Goal: Task Accomplishment & Management: Manage account settings

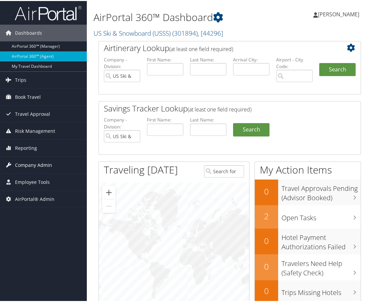
click at [43, 159] on span "Company Admin" at bounding box center [33, 164] width 37 height 17
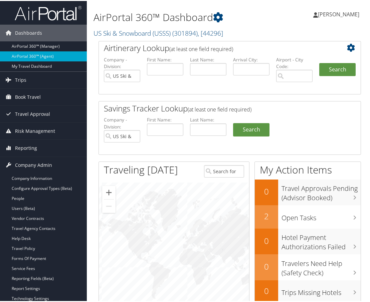
click at [148, 34] on link "US Ski & Snowboard (USSS) ( 301894 ) , [ 44296 ]" at bounding box center [157, 32] width 129 height 9
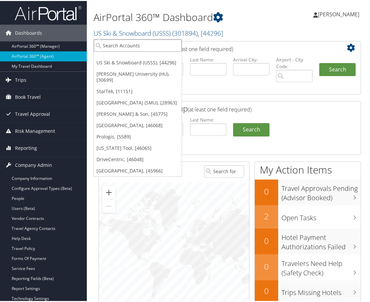
click at [134, 43] on input "search" at bounding box center [138, 44] width 88 height 12
type input "oregon tool"
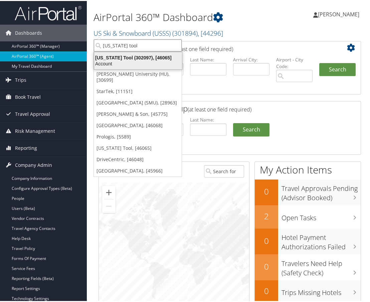
click at [133, 59] on div "Oregon Tool (302097), [46065]" at bounding box center [138, 57] width 96 height 6
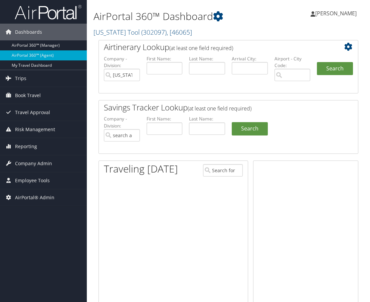
type input "[US_STATE] Tool"
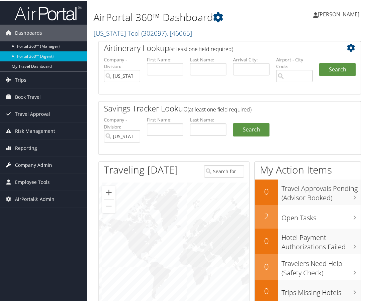
click at [29, 163] on span "Company Admin" at bounding box center [33, 164] width 37 height 17
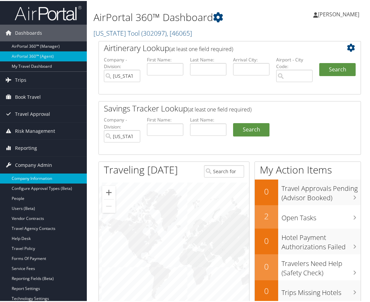
click at [37, 174] on link "Company Information" at bounding box center [43, 177] width 87 height 10
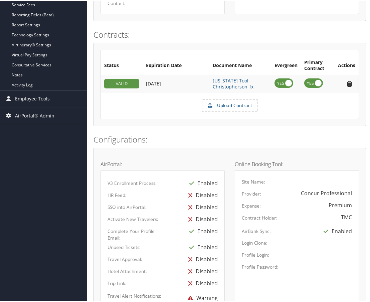
scroll to position [133, 0]
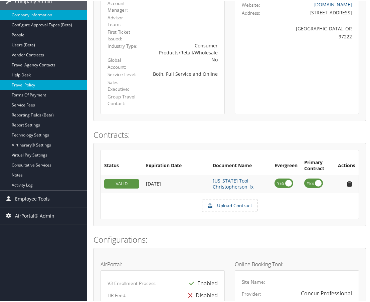
click at [33, 81] on link "Travel Policy" at bounding box center [43, 84] width 87 height 10
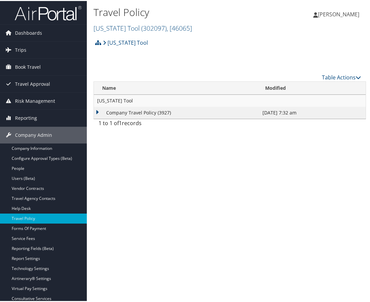
click at [95, 112] on td "Company Travel Policy (3927)" at bounding box center [176, 112] width 165 height 12
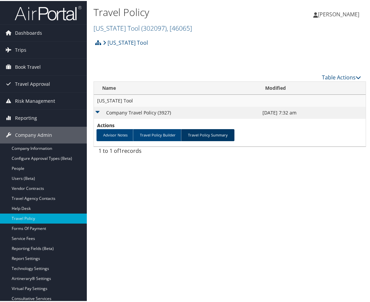
click at [219, 136] on link "Travel Policy Summary" at bounding box center [207, 134] width 53 height 12
click at [207, 133] on link "Travel Policy Summary" at bounding box center [207, 134] width 53 height 12
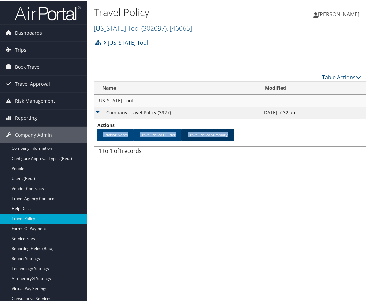
click at [207, 133] on link "Travel Policy Summary" at bounding box center [207, 134] width 53 height 12
click at [140, 53] on div "Oregon Tool Account Structure Oregon Tool (302097) IMPLEMENTING Create Child × …" at bounding box center [229, 96] width 272 height 122
click at [333, 14] on span "Emily Drees" at bounding box center [337, 13] width 41 height 7
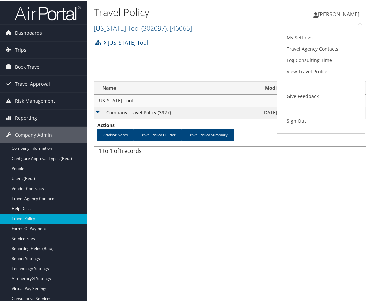
click at [228, 52] on div "Oregon Tool Account Structure Oregon Tool (302097) IMPLEMENTING Create Child × …" at bounding box center [229, 44] width 272 height 18
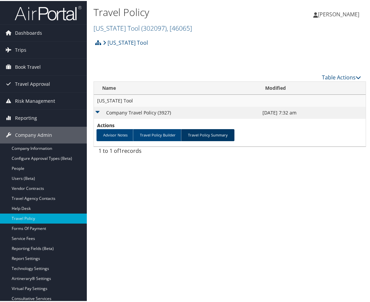
click at [200, 133] on link "Travel Policy Summary" at bounding box center [207, 134] width 53 height 12
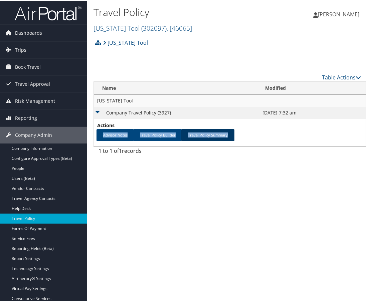
click at [200, 133] on link "Travel Policy Summary" at bounding box center [207, 134] width 53 height 12
drag, startPoint x: 196, startPoint y: 132, endPoint x: 191, endPoint y: 134, distance: 5.5
click at [191, 134] on link "Travel Policy Summary" at bounding box center [207, 134] width 53 height 12
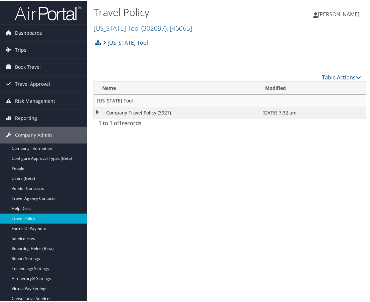
click at [98, 112] on td "Company Travel Policy (3927)" at bounding box center [176, 112] width 165 height 12
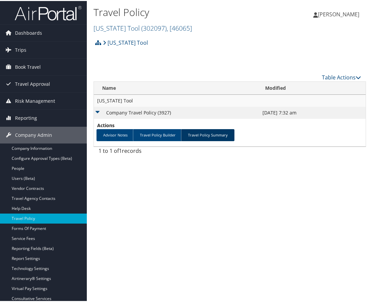
click at [198, 133] on link "Travel Policy Summary" at bounding box center [207, 134] width 53 height 12
click at [197, 133] on link "Travel Policy Summary" at bounding box center [207, 134] width 53 height 12
click at [204, 137] on link "Travel Policy Summary" at bounding box center [207, 134] width 53 height 12
click at [342, 11] on span "[PERSON_NAME]" at bounding box center [337, 13] width 41 height 7
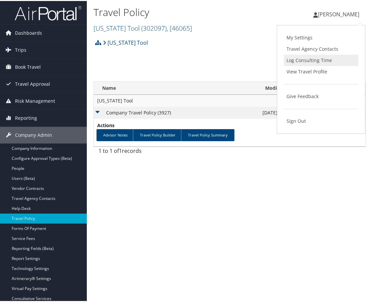
click at [304, 60] on link "Log Consulting Time" at bounding box center [320, 59] width 74 height 11
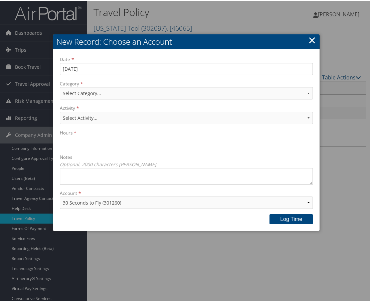
click at [311, 41] on link "×" at bounding box center [312, 38] width 8 height 13
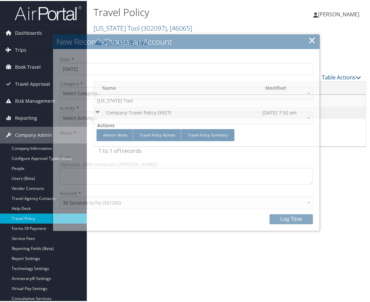
click at [343, 11] on span "Emily Drees" at bounding box center [337, 13] width 41 height 7
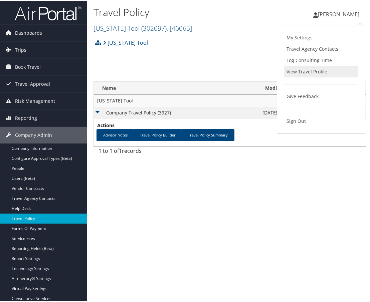
click at [304, 68] on link "View Travel Profile" at bounding box center [320, 70] width 74 height 11
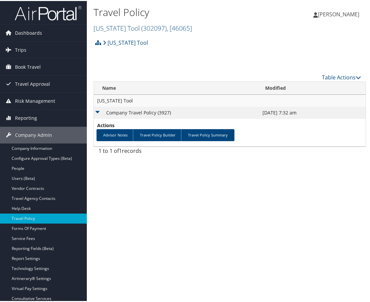
click at [338, 11] on span "Emily Drees" at bounding box center [337, 13] width 41 height 7
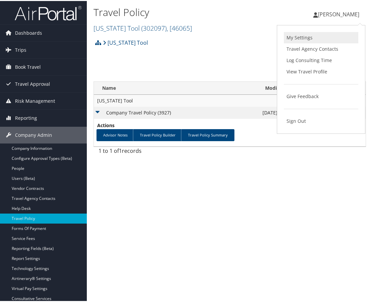
click at [296, 32] on link "My Settings" at bounding box center [320, 36] width 74 height 11
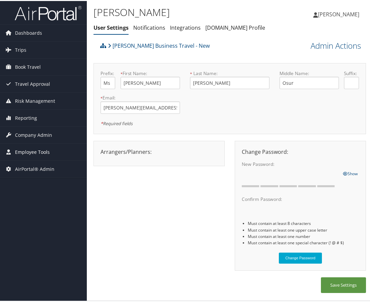
click at [36, 152] on span "Employee Tools" at bounding box center [32, 151] width 35 height 17
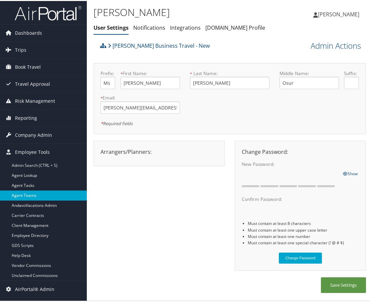
scroll to position [9, 0]
click at [42, 281] on span "AirPortal® Admin" at bounding box center [34, 288] width 39 height 17
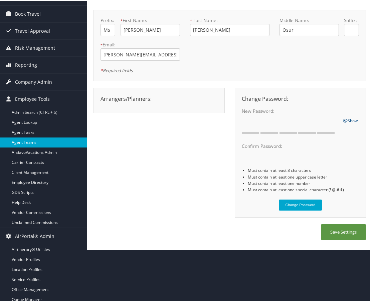
scroll to position [22, 0]
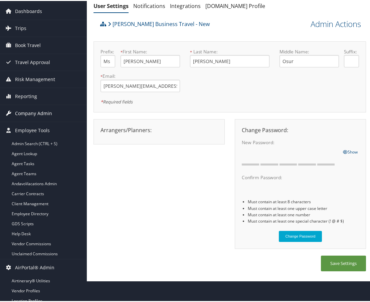
click at [44, 114] on span "Company Admin" at bounding box center [33, 112] width 37 height 17
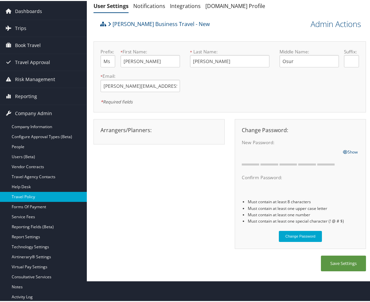
click at [24, 194] on link "Travel Policy" at bounding box center [43, 196] width 87 height 10
